Goal: Task Accomplishment & Management: Manage account settings

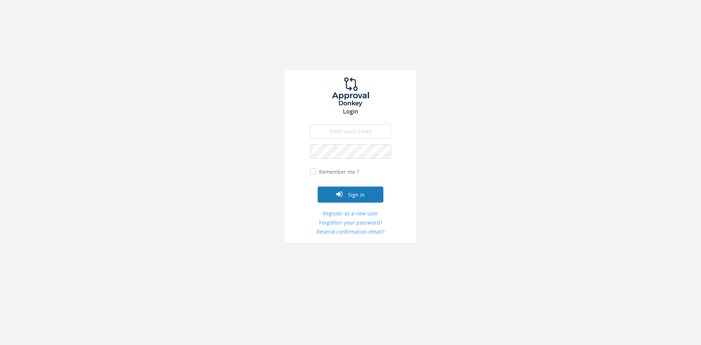
type input "[PERSON_NAME][EMAIL_ADDRESS][DOMAIN_NAME]"
click at [353, 196] on button "Sign in" at bounding box center [351, 195] width 66 height 16
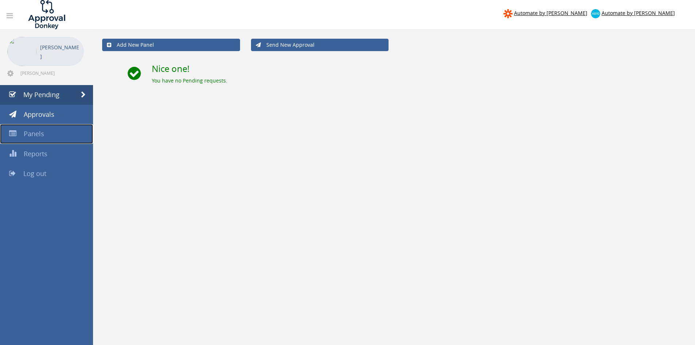
click at [35, 135] on span "Panels" at bounding box center [34, 133] width 20 height 9
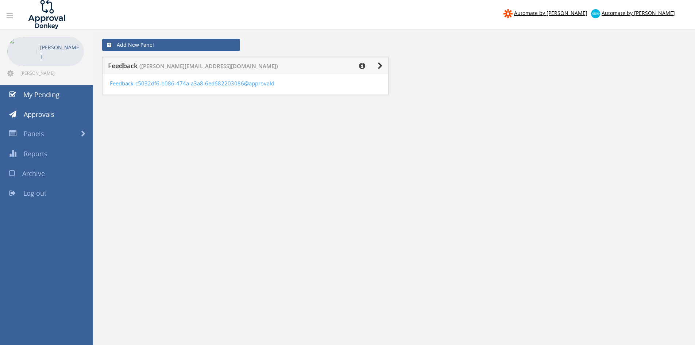
click at [39, 172] on span "Archive" at bounding box center [33, 173] width 23 height 9
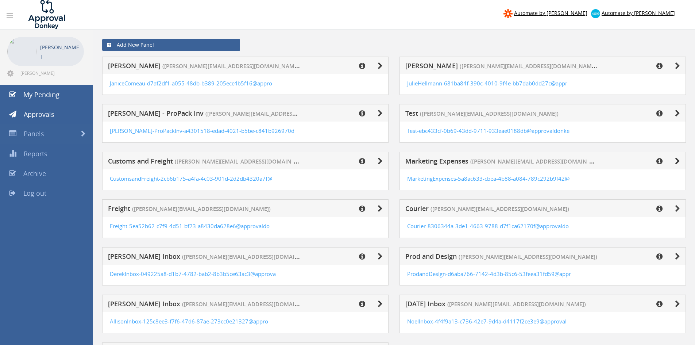
click at [383, 64] on div "[PERSON_NAME] ([PERSON_NAME][EMAIL_ADDRESS][DOMAIN_NAME])" at bounding box center [245, 66] width 287 height 18
click at [381, 65] on icon at bounding box center [380, 65] width 5 height 7
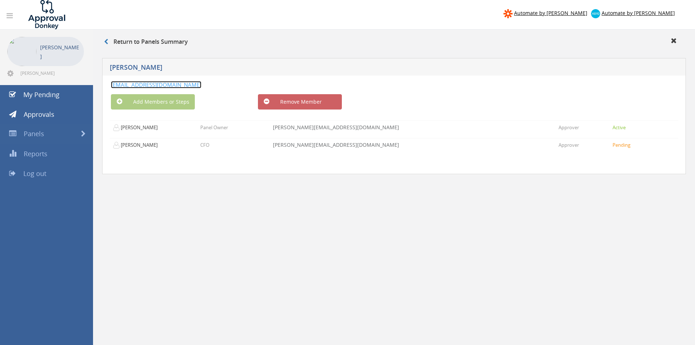
click at [170, 85] on link "[EMAIL_ADDRESS][DOMAIN_NAME]" at bounding box center [156, 84] width 91 height 7
click at [57, 134] on link "Panels" at bounding box center [46, 134] width 93 height 20
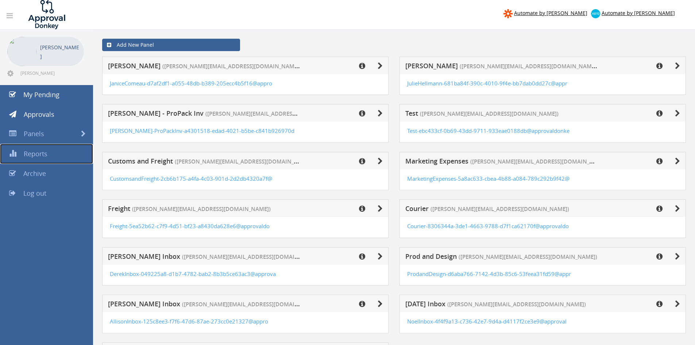
click at [43, 154] on span "Reports" at bounding box center [36, 153] width 24 height 9
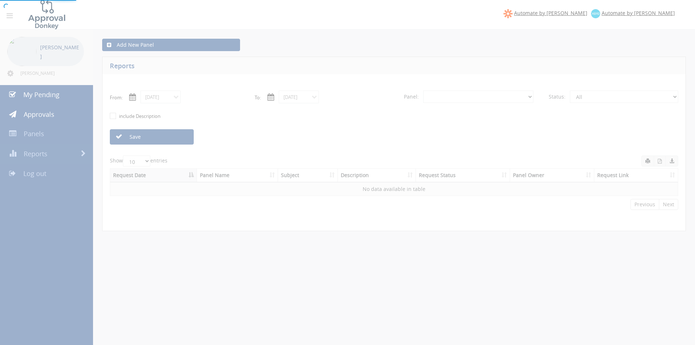
select select "number:0"
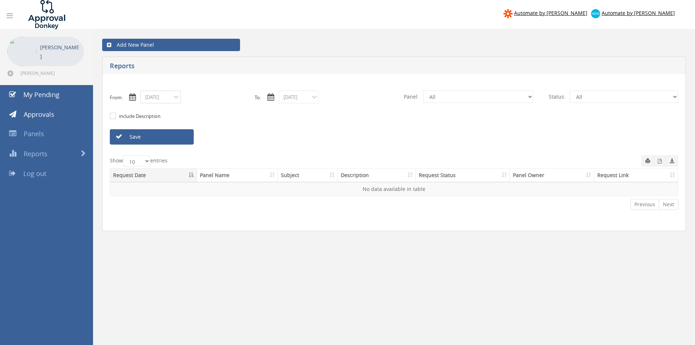
click at [175, 98] on input "[DATE]" at bounding box center [161, 97] width 40 height 13
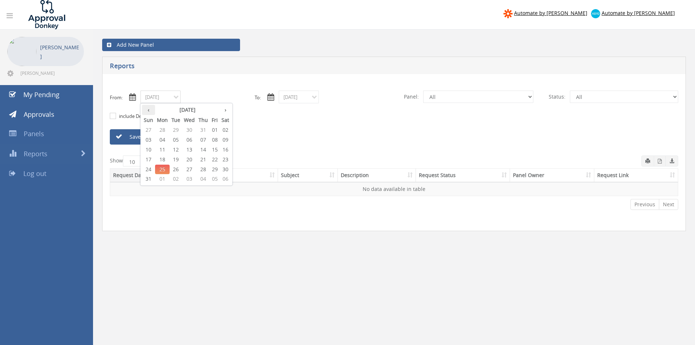
click at [147, 109] on th "‹" at bounding box center [148, 110] width 13 height 10
click at [147, 139] on span "01" at bounding box center [148, 139] width 13 height 9
type input "[DATE]"
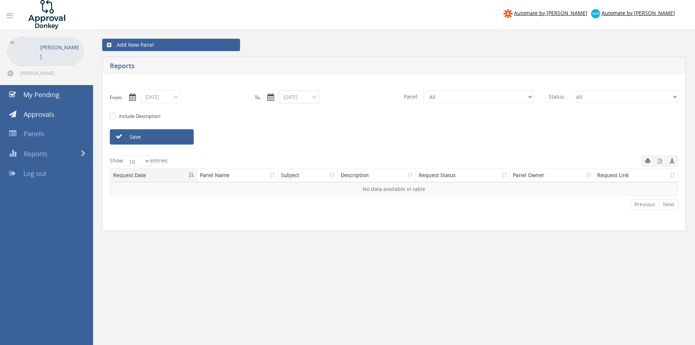
click at [305, 96] on input "[DATE]" at bounding box center [299, 97] width 40 height 13
click at [290, 177] on span "31" at bounding box center [286, 178] width 13 height 9
type input "[DATE]"
click at [160, 135] on link "Save" at bounding box center [152, 136] width 84 height 15
click at [450, 99] on select "All Feedback" at bounding box center [478, 97] width 110 height 12
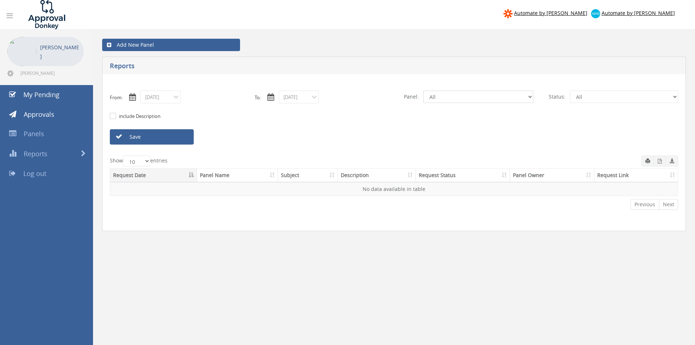
click at [423, 91] on select "All Feedback" at bounding box center [478, 97] width 110 height 12
click at [589, 98] on select "All Pending Approved Declined Overdue" at bounding box center [624, 97] width 108 height 12
click at [570, 91] on select "All Pending Approved Declined Overdue" at bounding box center [624, 97] width 108 height 12
click at [593, 103] on select "All Pending Approved Declined Overdue" at bounding box center [624, 97] width 108 height 12
select select "number:2"
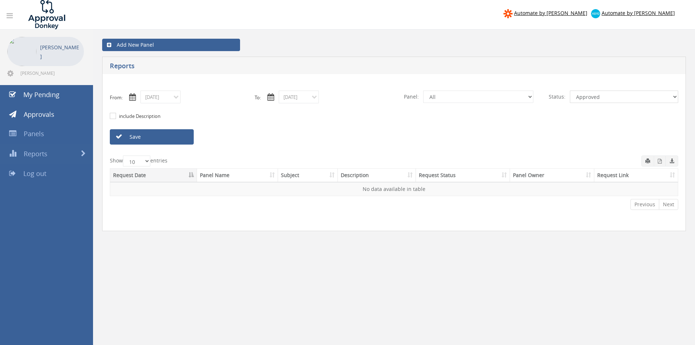
click at [570, 91] on select "All Pending Approved Declined Overdue" at bounding box center [624, 97] width 108 height 12
click at [33, 89] on link "My Pending" at bounding box center [46, 95] width 93 height 20
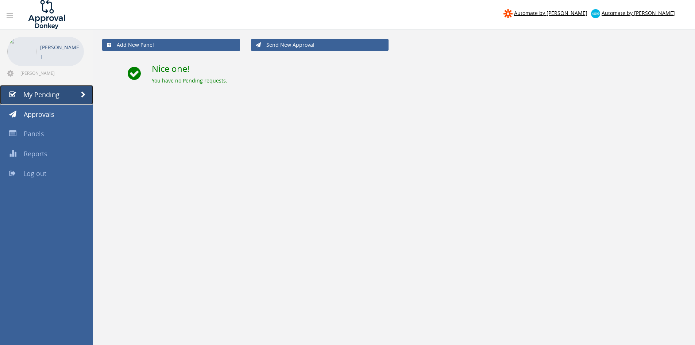
click at [13, 94] on icon at bounding box center [12, 94] width 7 height 7
click at [32, 114] on span "Approvals" at bounding box center [39, 114] width 31 height 9
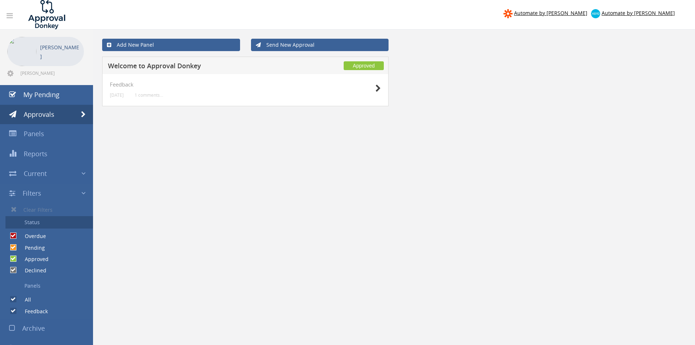
click at [36, 223] on link "Status" at bounding box center [49, 222] width 88 height 12
click at [38, 223] on link "Status" at bounding box center [49, 222] width 88 height 12
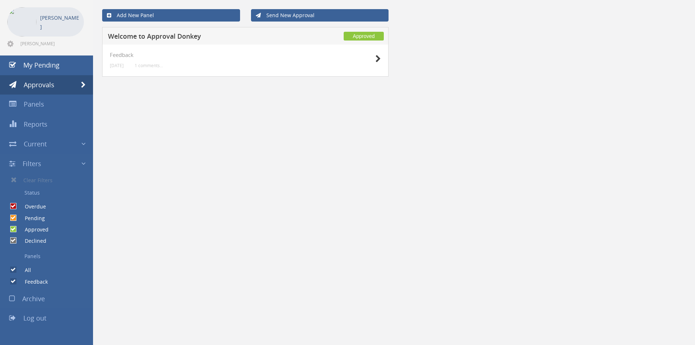
click at [24, 298] on span "Archive" at bounding box center [33, 298] width 23 height 9
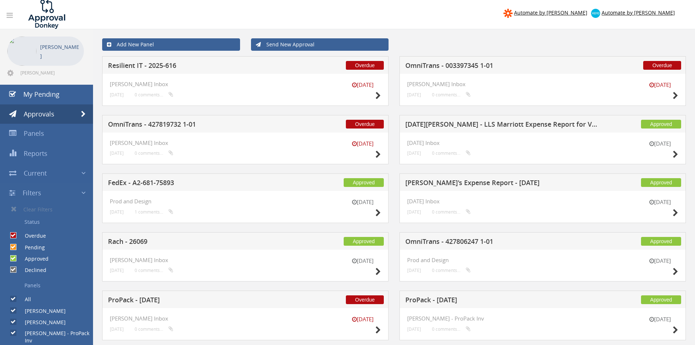
scroll to position [0, 0]
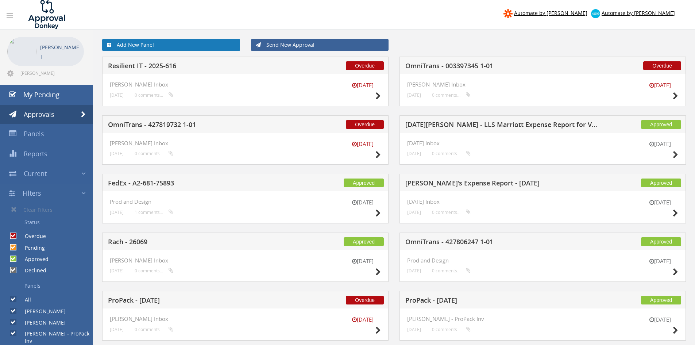
click at [181, 42] on link "Add New Panel" at bounding box center [171, 45] width 138 height 12
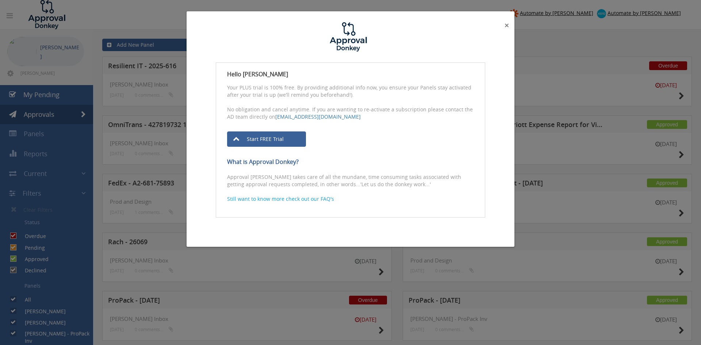
click at [504, 24] on span "×" at bounding box center [506, 25] width 4 height 10
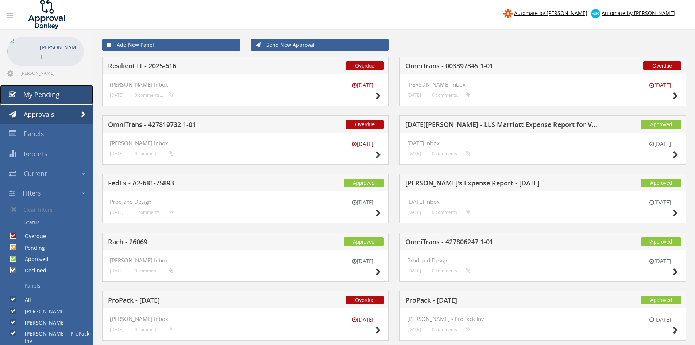
click at [68, 93] on link "My Pending" at bounding box center [46, 95] width 93 height 20
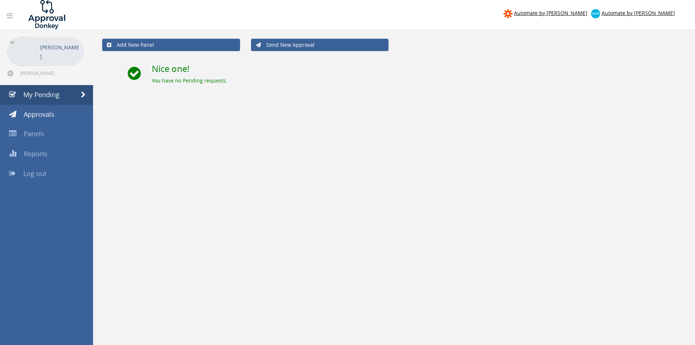
click at [11, 10] on link at bounding box center [10, 16] width 16 height 14
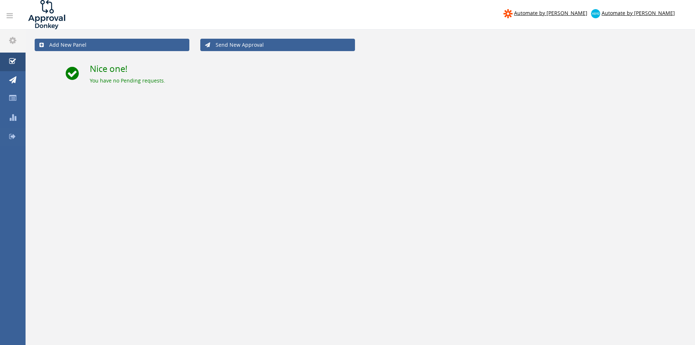
click at [14, 138] on icon at bounding box center [12, 136] width 7 height 7
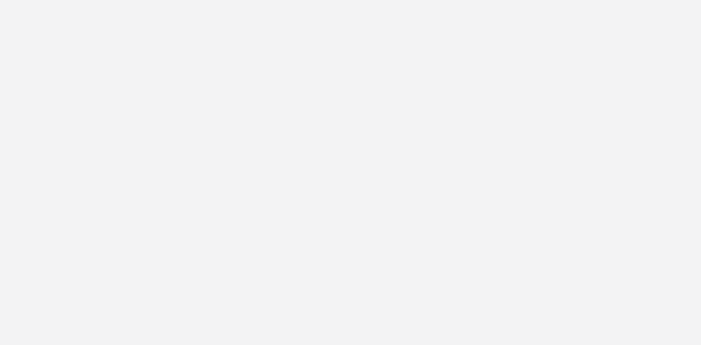
type input "[PERSON_NAME][EMAIL_ADDRESS][DOMAIN_NAME]"
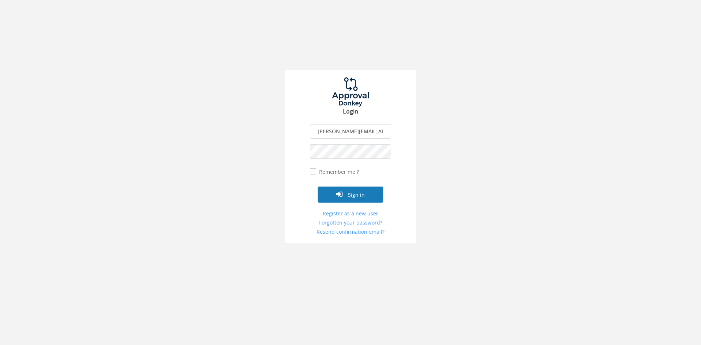
click at [344, 192] on button "Sign in" at bounding box center [351, 195] width 66 height 16
